Goal: Use online tool/utility: Utilize a website feature to perform a specific function

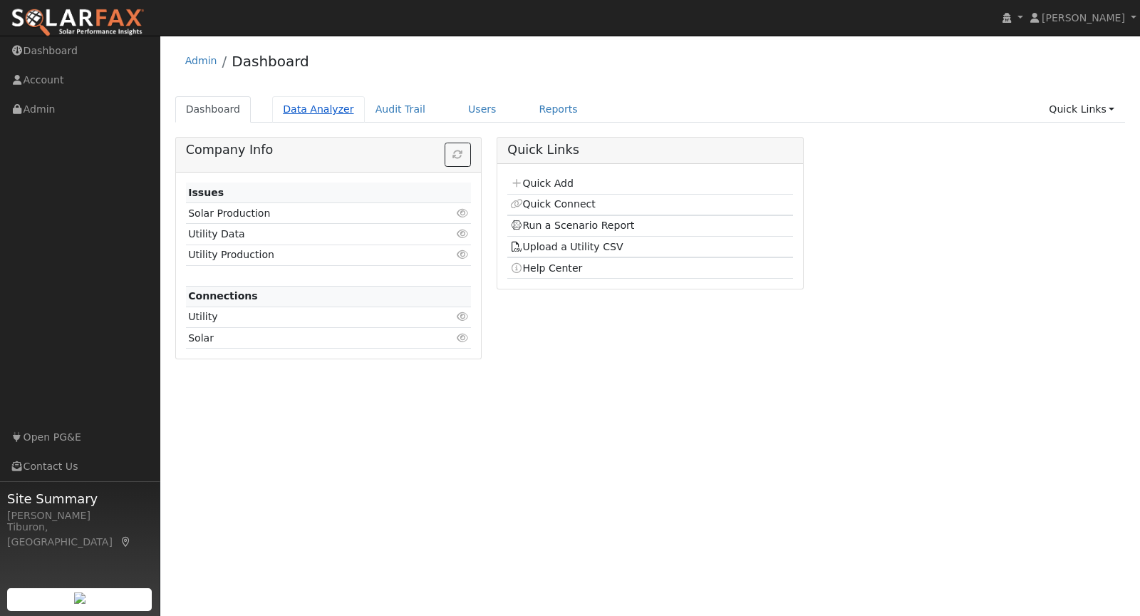
click at [326, 115] on link "Data Analyzer" at bounding box center [318, 109] width 93 height 26
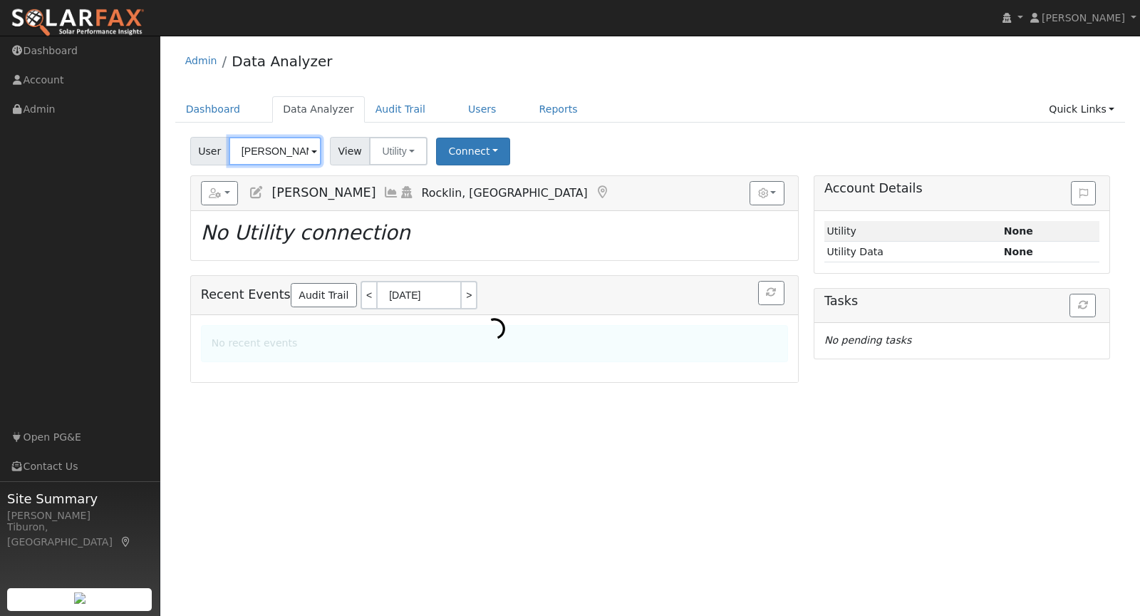
click at [274, 151] on input "[PERSON_NAME]" at bounding box center [275, 151] width 93 height 28
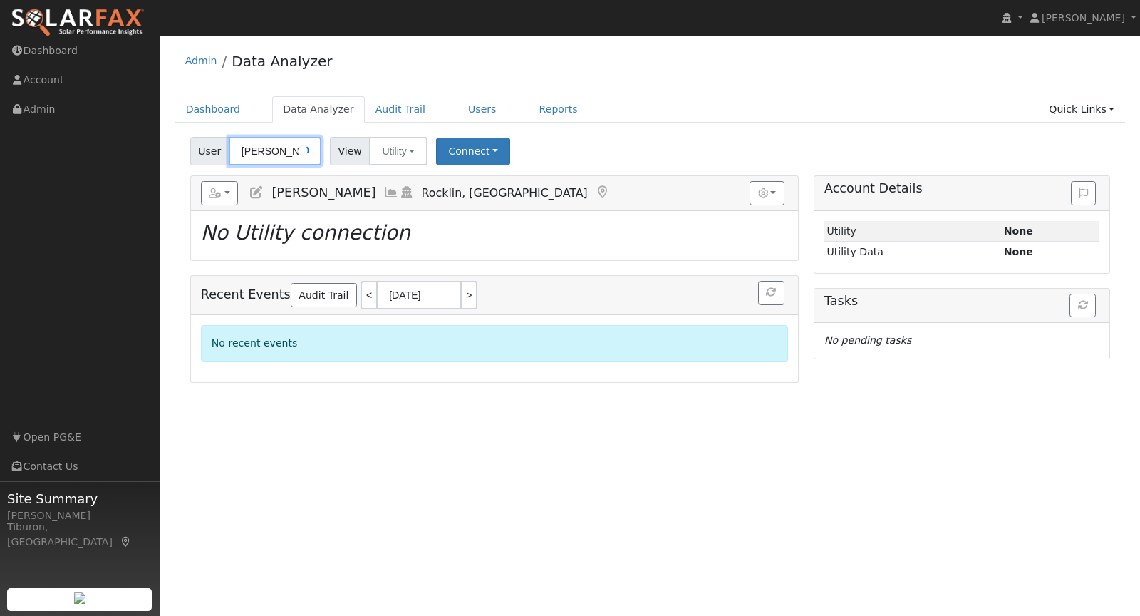
click at [274, 151] on input "[PERSON_NAME]" at bounding box center [275, 151] width 93 height 28
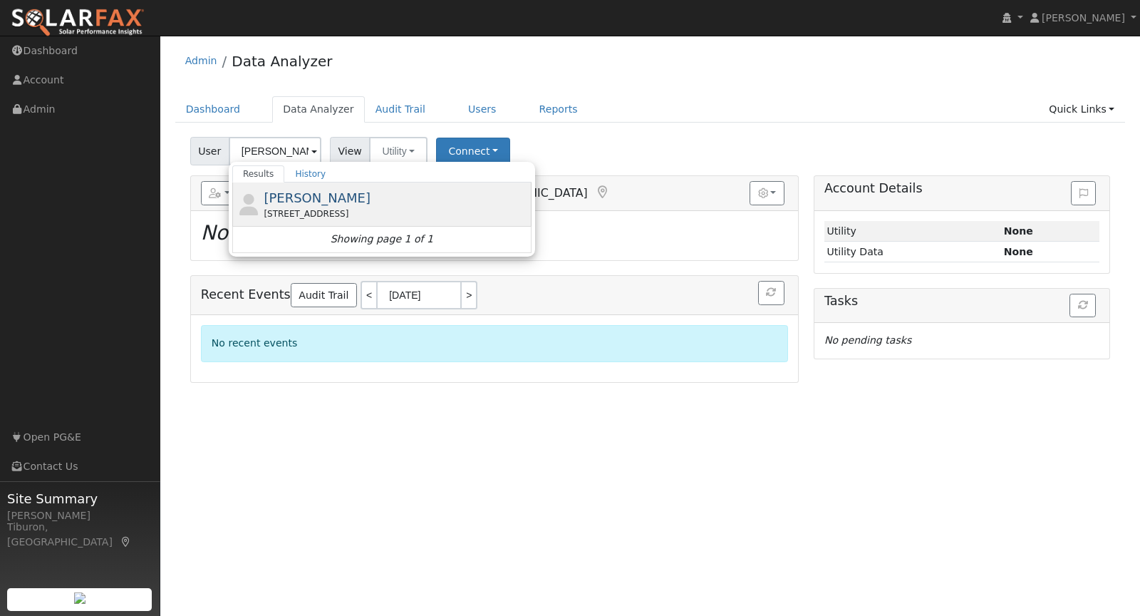
click at [327, 203] on span "Joshua Mash" at bounding box center [317, 197] width 107 height 15
type input "Joshua Mash"
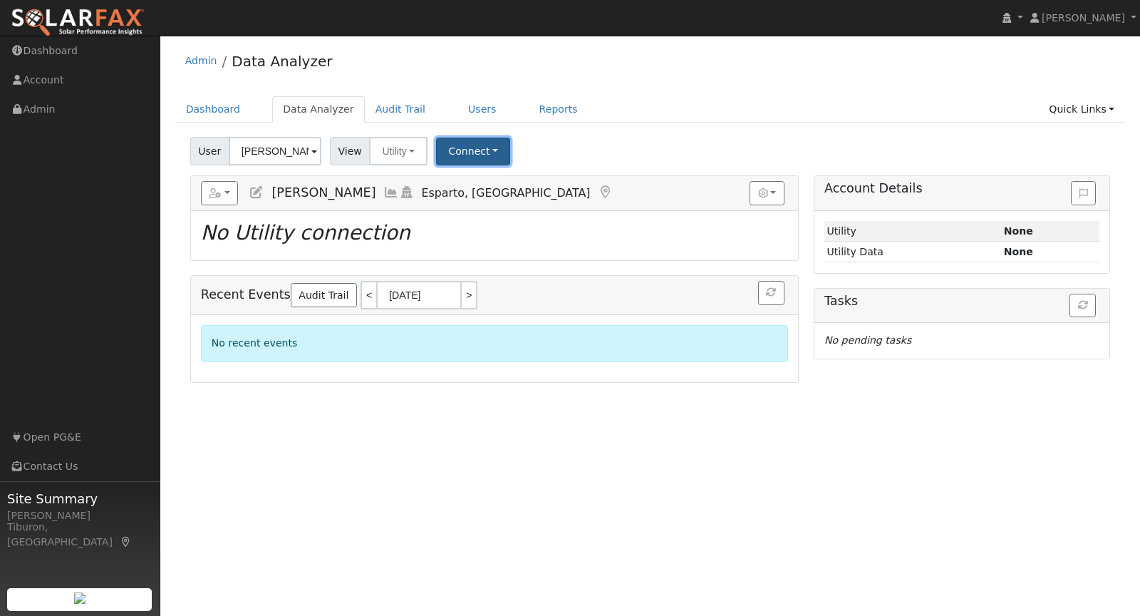
click at [464, 151] on button "Connect" at bounding box center [473, 152] width 74 height 28
click at [488, 181] on link "Select a Provider" at bounding box center [492, 182] width 111 height 20
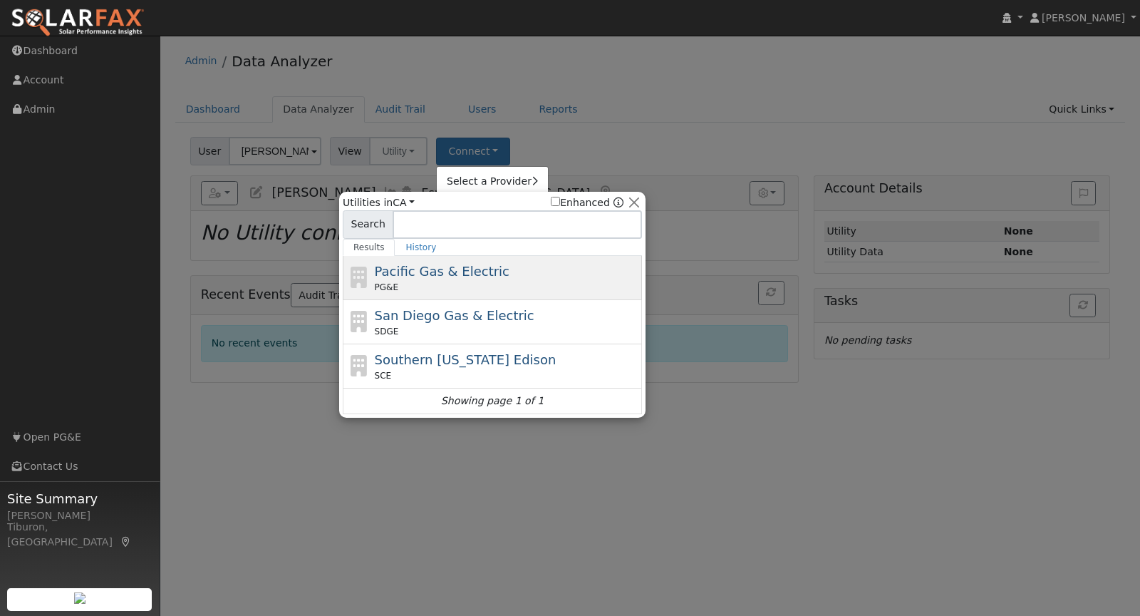
click at [461, 283] on div "PG&E" at bounding box center [507, 287] width 264 height 13
